Goal: Navigation & Orientation: Find specific page/section

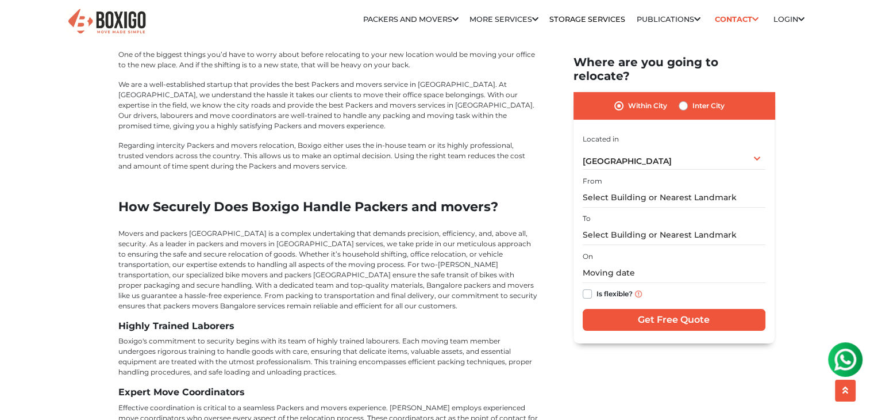
scroll to position [4542, 0]
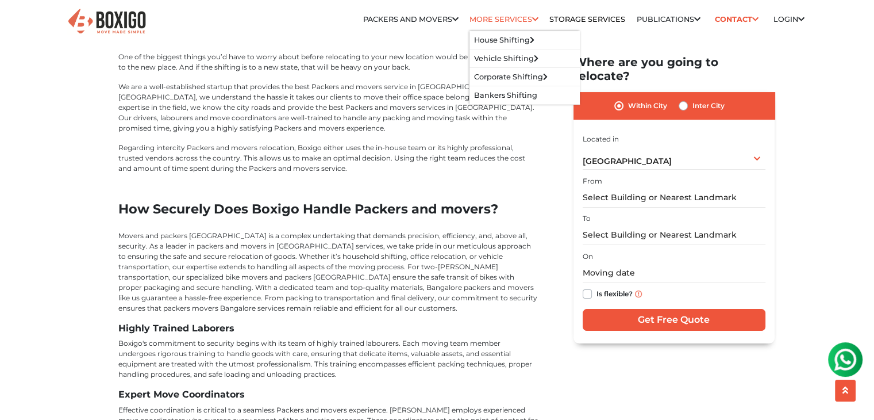
click at [481, 20] on link "More services" at bounding box center [504, 19] width 69 height 9
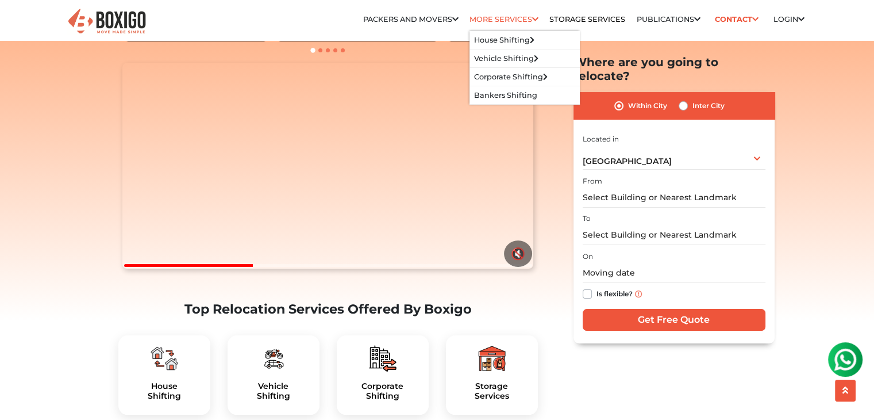
click at [481, 20] on link "More services" at bounding box center [504, 19] width 69 height 9
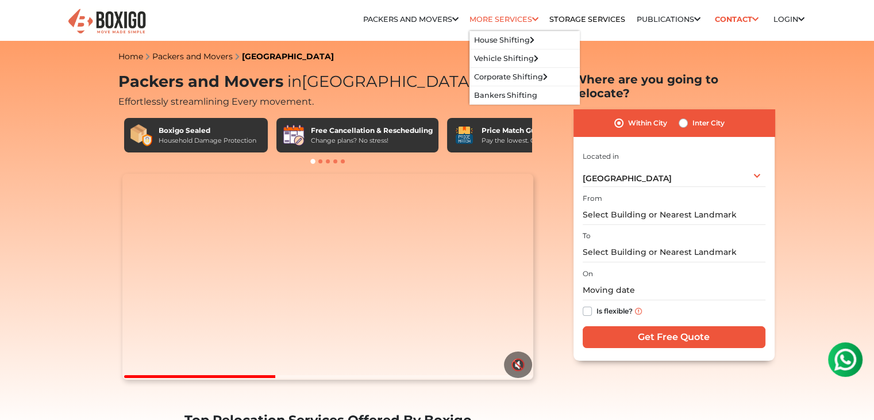
click at [481, 20] on link "More services" at bounding box center [504, 19] width 69 height 9
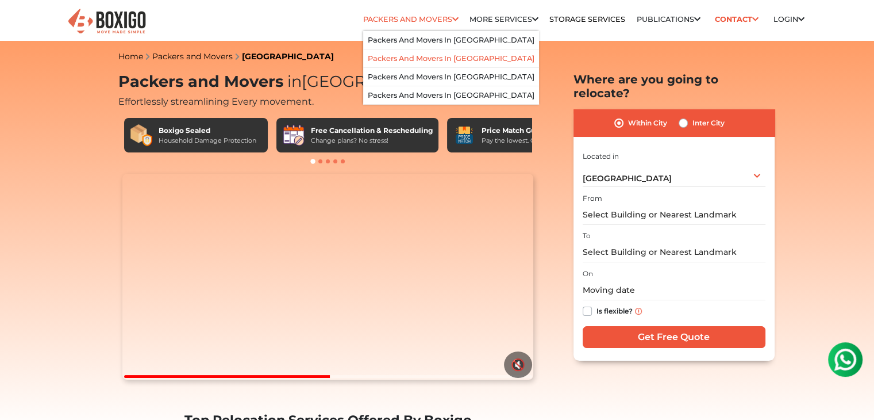
click at [415, 54] on link "Packers and Movers in [GEOGRAPHIC_DATA]" at bounding box center [451, 58] width 167 height 9
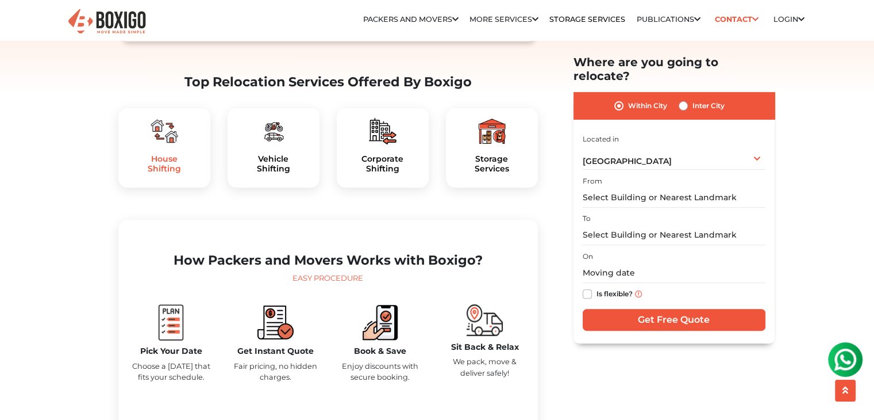
click at [183, 174] on h5 "House Shifting" at bounding box center [165, 164] width 74 height 20
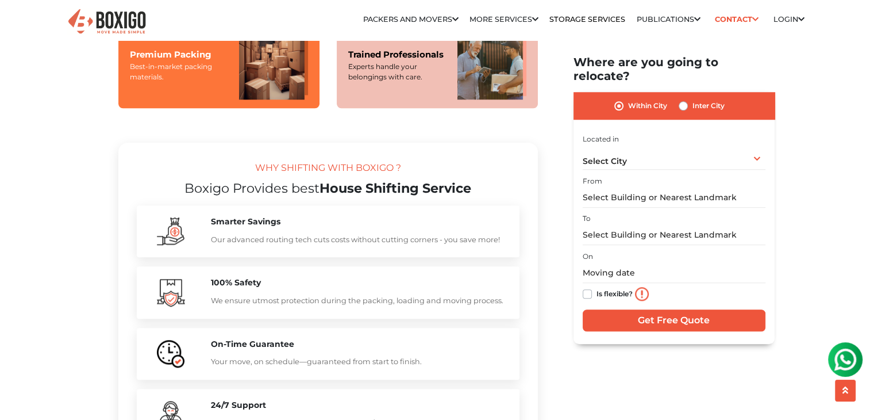
scroll to position [949, 0]
